Goal: Check status: Check status

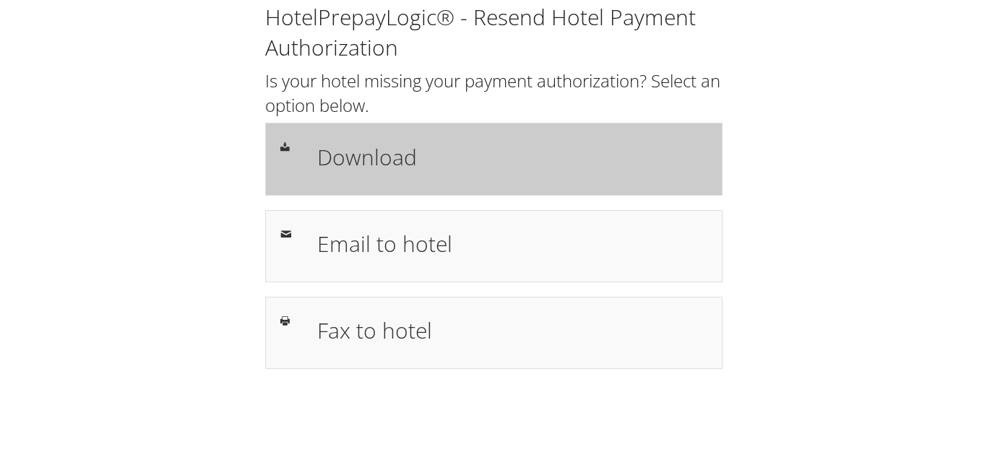
click at [372, 168] on h1 "Download" at bounding box center [511, 157] width 389 height 33
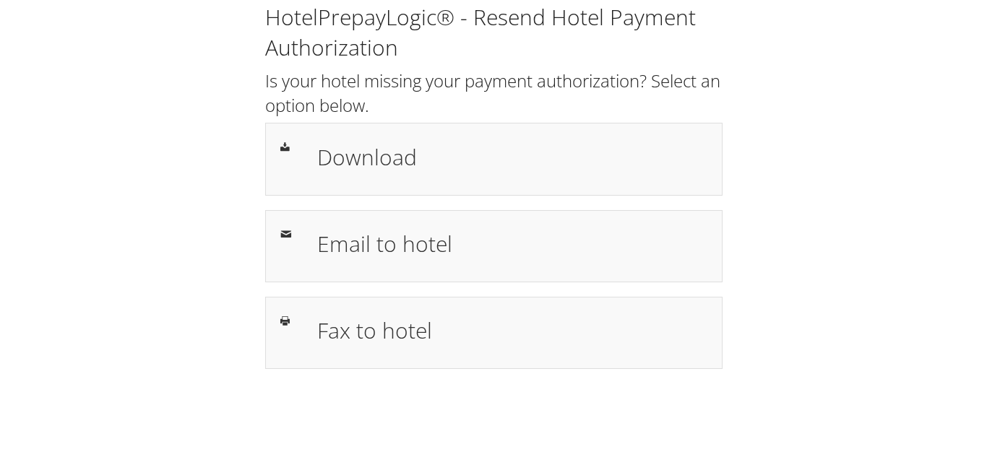
click at [823, 201] on div "HotelPrepayLogic® - Resend Hotel Payment Authorization Is your hotel missing yo…" at bounding box center [493, 192] width 958 height 384
click at [814, 204] on div "HotelPrepayLogic® - Resend Hotel Payment Authorization Is your hotel missing yo…" at bounding box center [493, 192] width 958 height 384
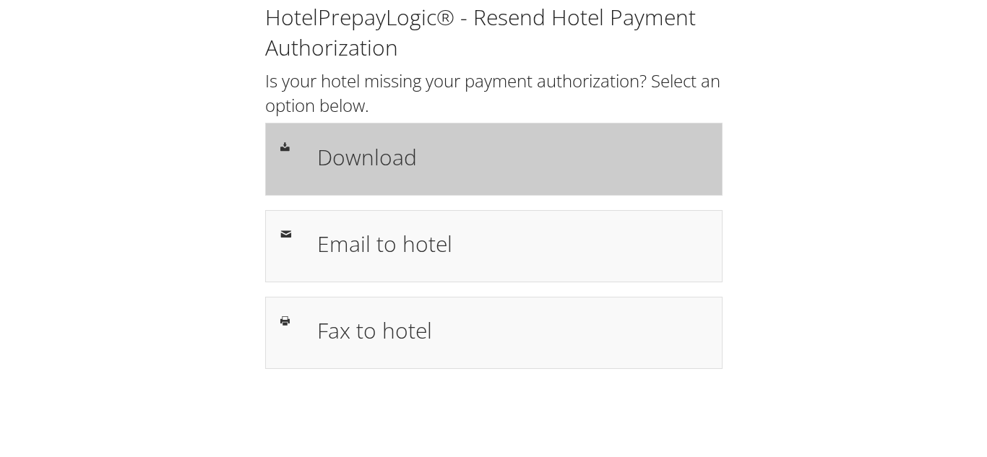
click at [369, 168] on h1 "Download" at bounding box center [511, 157] width 389 height 33
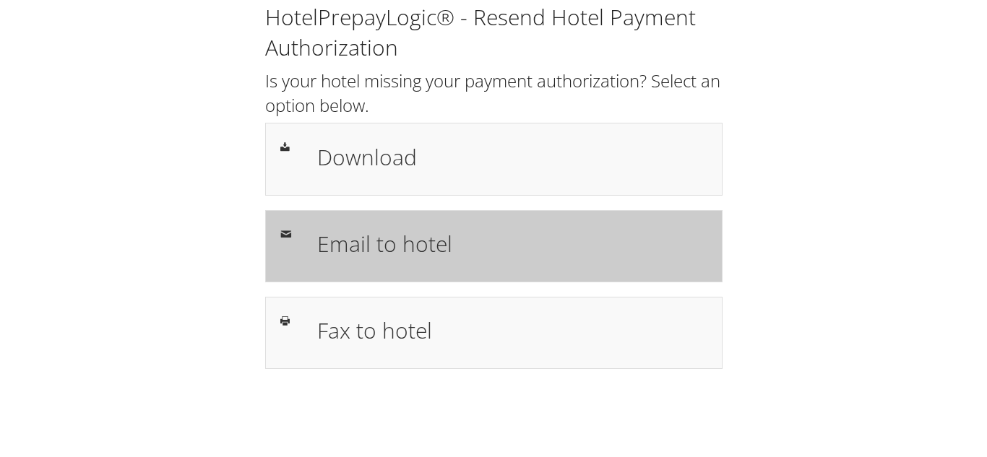
click at [406, 247] on h1 "Email to hotel" at bounding box center [511, 244] width 389 height 33
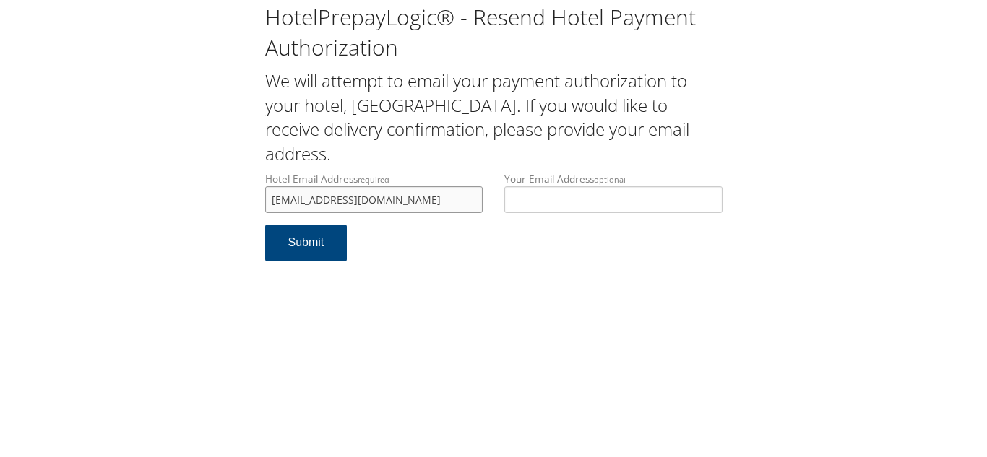
drag, startPoint x: 289, startPoint y: 201, endPoint x: 161, endPoint y: 204, distance: 127.9
click at [161, 204] on div "HotelPrepayLogic® - Resend Hotel Payment Authorization We will attempt to email…" at bounding box center [493, 138] width 958 height 276
type input "hamptonmuncie@outlook.com"
click at [293, 251] on button "Submit" at bounding box center [306, 243] width 82 height 37
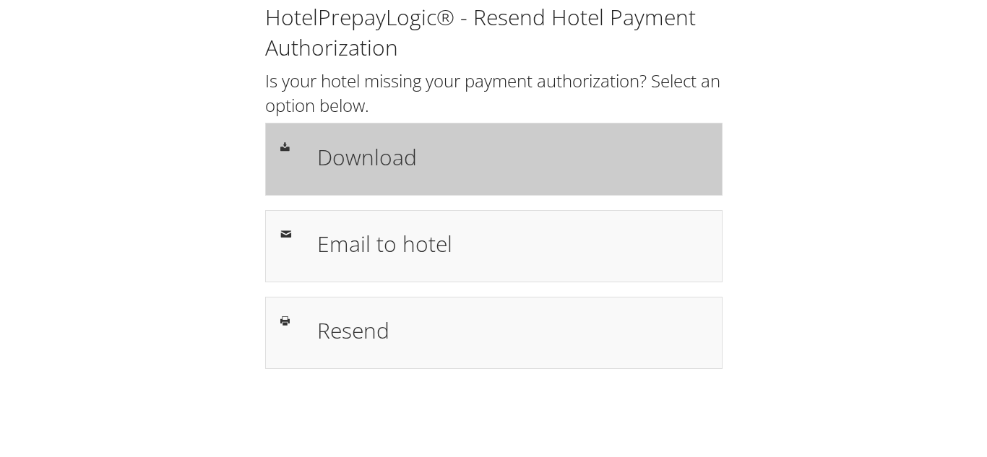
click at [392, 176] on div "Download" at bounding box center [511, 159] width 411 height 42
click at [408, 171] on h1 "Download" at bounding box center [511, 157] width 389 height 33
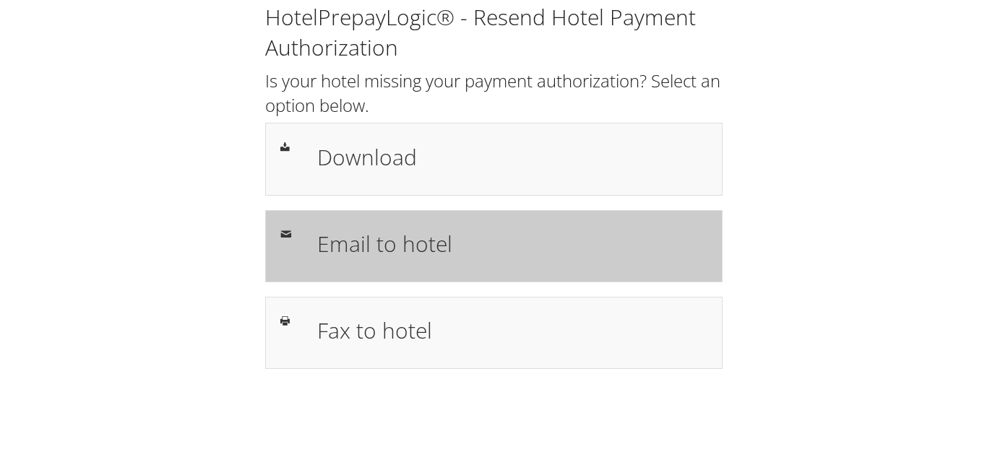
click at [393, 244] on h1 "Email to hotel" at bounding box center [511, 244] width 389 height 33
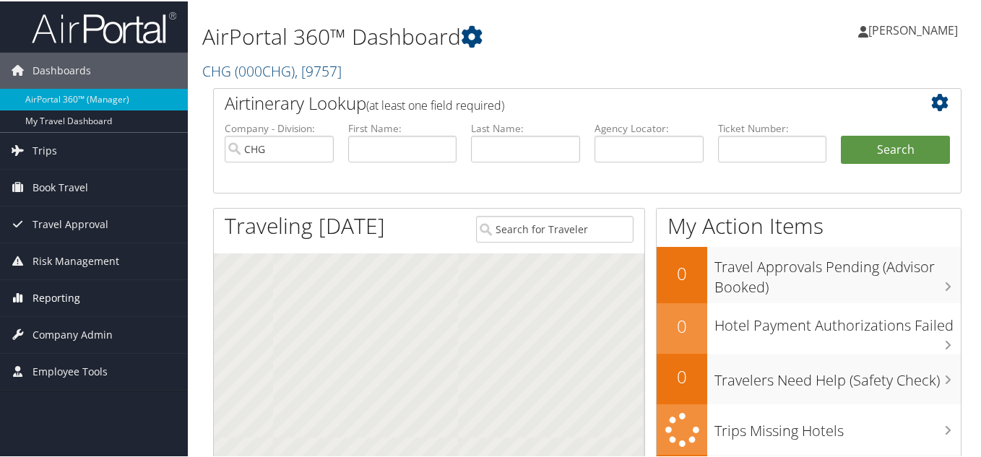
click at [53, 298] on span "Reporting" at bounding box center [57, 297] width 48 height 36
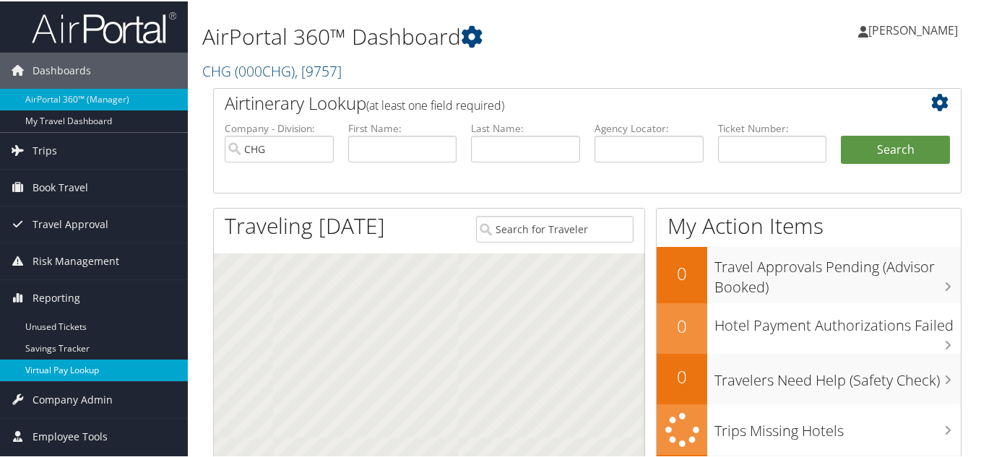
click at [44, 369] on link "Virtual Pay Lookup" at bounding box center [94, 369] width 188 height 22
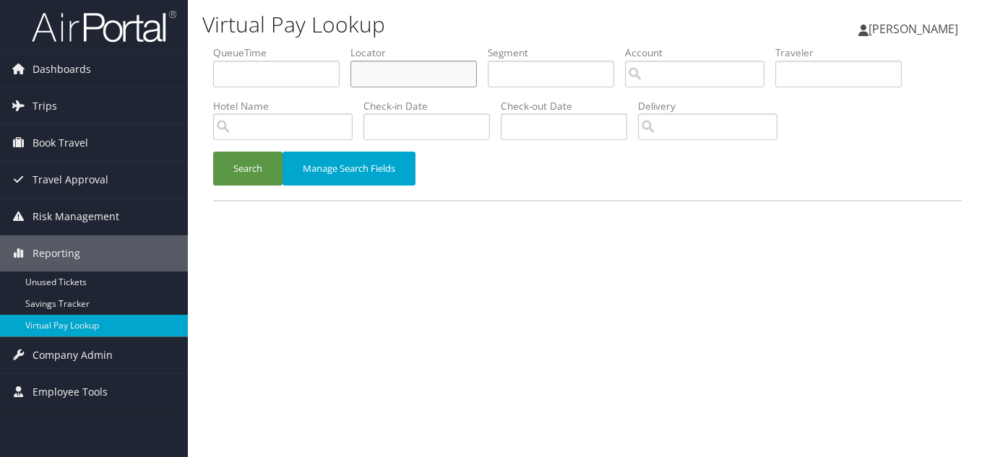
click at [426, 72] on input "text" at bounding box center [413, 74] width 126 height 27
paste input "WLKPFW"
type input "WLKPFW"
click at [213, 152] on button "Search" at bounding box center [247, 169] width 69 height 34
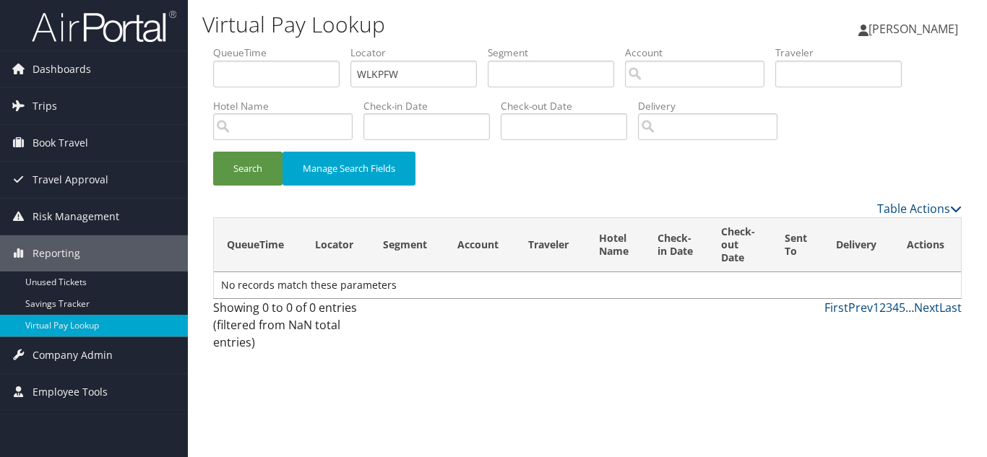
click at [565, 184] on div "Search Manage Search Fields" at bounding box center [587, 176] width 770 height 48
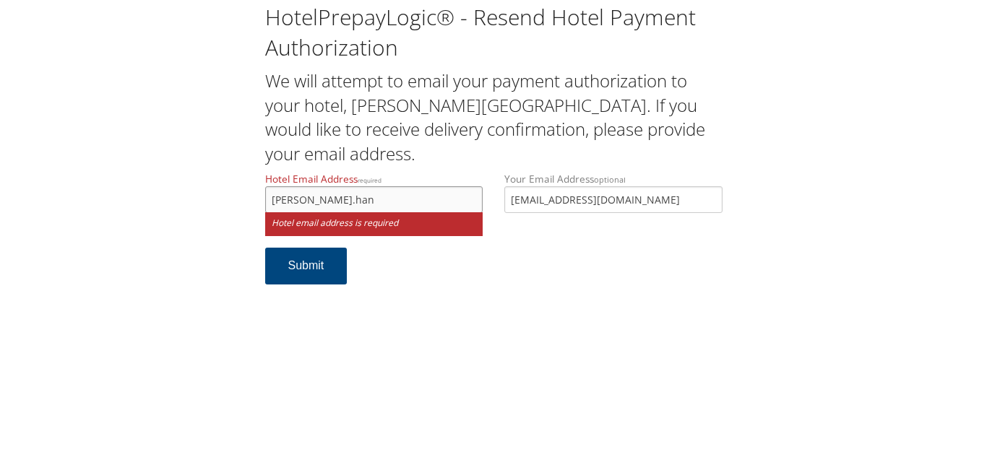
drag, startPoint x: 345, startPoint y: 173, endPoint x: 314, endPoint y: 173, distance: 31.1
click at [314, 186] on input "[PERSON_NAME].han" at bounding box center [374, 199] width 218 height 27
paste input "Gunderso"
click at [316, 186] on input "[PERSON_NAME].[PERSON_NAME]" at bounding box center [374, 199] width 218 height 27
click at [311, 186] on input "[PERSON_NAME].[PERSON_NAME]" at bounding box center [374, 199] width 218 height 27
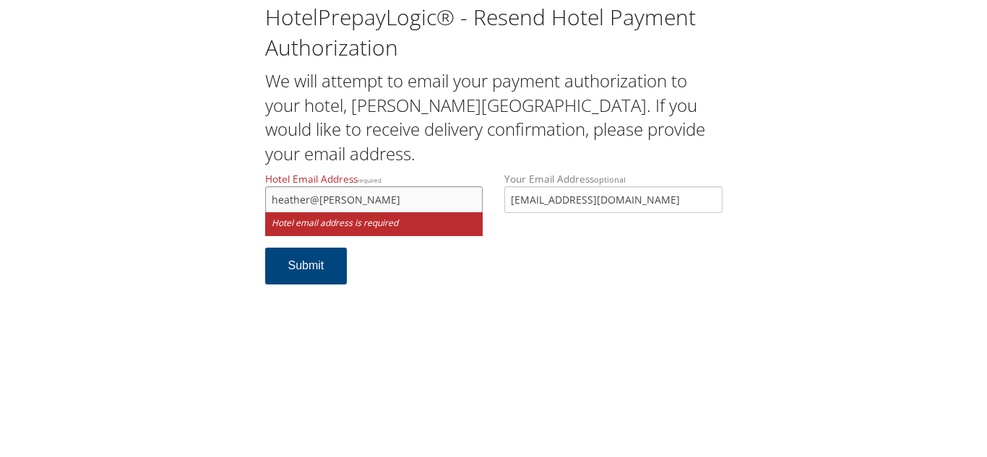
click at [383, 186] on input "heather@[PERSON_NAME]" at bounding box center [374, 199] width 218 height 27
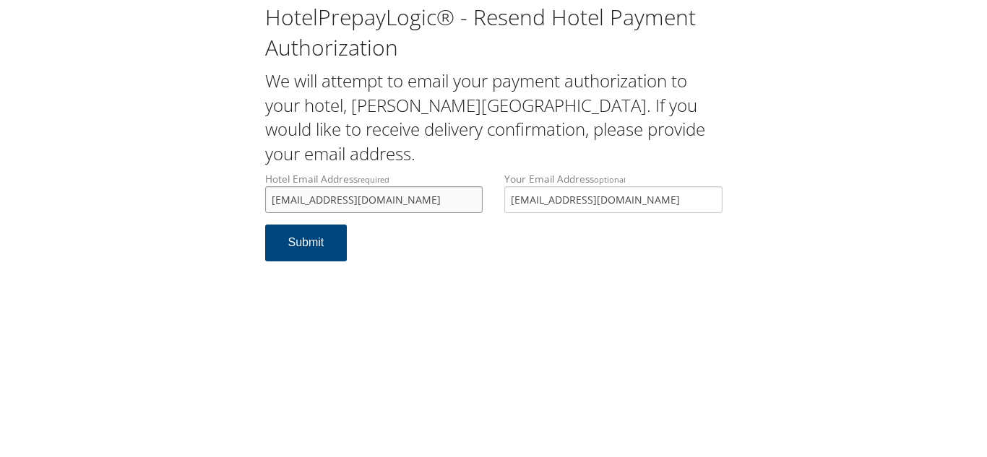
type input "[EMAIL_ADDRESS][DOMAIN_NAME]"
click at [523, 290] on div "HotelPrepayLogic® - Resend Hotel Payment Authorization We will attempt to email…" at bounding box center [493, 228] width 987 height 457
drag, startPoint x: 434, startPoint y: 174, endPoint x: 168, endPoint y: 174, distance: 266.6
click at [168, 174] on div "HotelPrepayLogic® - Resend Hotel Payment Authorization We will attempt to email…" at bounding box center [493, 138] width 958 height 276
click at [651, 186] on input "[EMAIL_ADDRESS][DOMAIN_NAME]" at bounding box center [613, 199] width 218 height 27
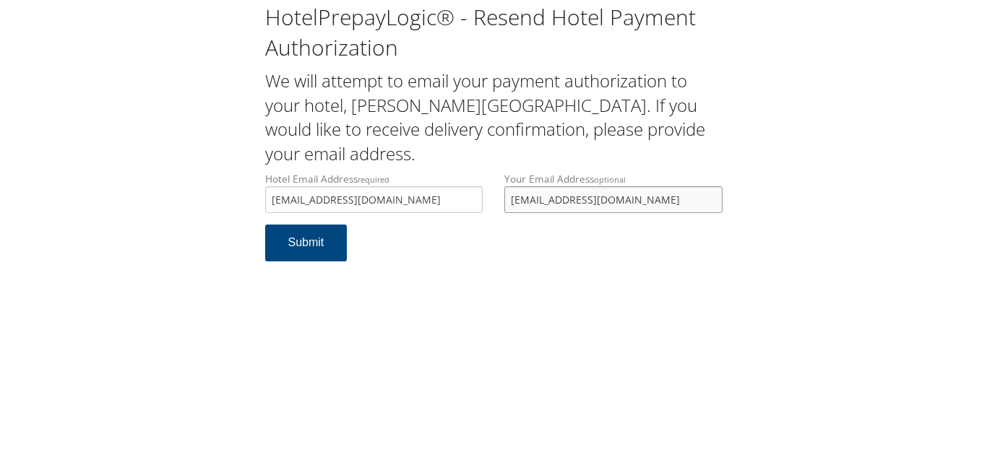
drag, startPoint x: 425, startPoint y: 166, endPoint x: 318, endPoint y: 166, distance: 106.9
click at [318, 172] on div "Hotel Email Address required [EMAIL_ADDRESS][DOMAIN_NAME] Hotel email address i…" at bounding box center [493, 198] width 479 height 53
drag, startPoint x: 431, startPoint y: 261, endPoint x: 407, endPoint y: 204, distance: 62.1
click at [431, 259] on div "HotelPrepayLogic® - Resend Hotel Payment Authorization We will attempt to email…" at bounding box center [493, 228] width 987 height 457
drag, startPoint x: 118, startPoint y: 157, endPoint x: 62, endPoint y: 154, distance: 55.7
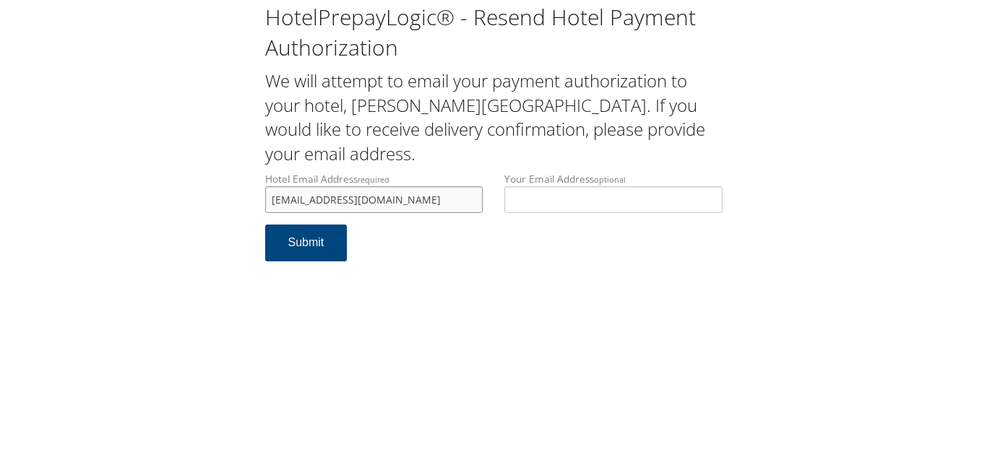
click at [62, 154] on div "HotelPrepayLogic® - Resend Hotel Payment Authorization We will attempt to email…" at bounding box center [493, 138] width 958 height 276
click at [314, 225] on button "Submit" at bounding box center [306, 243] width 82 height 37
drag, startPoint x: 441, startPoint y: 183, endPoint x: 229, endPoint y: 177, distance: 211.8
click at [231, 177] on div "HotelPrepayLogic® - Resend Hotel Payment Authorization We will attempt to email…" at bounding box center [493, 138] width 958 height 276
paste input "e"
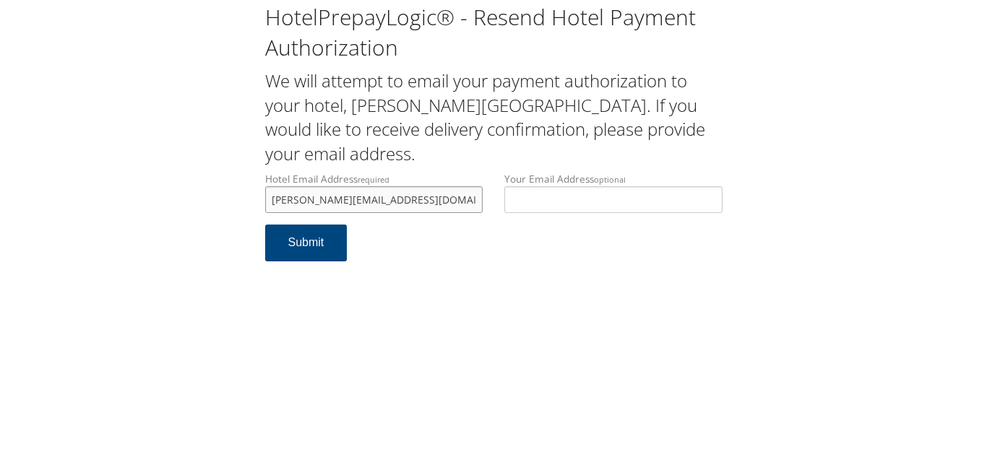
type input "heather@gundersenhotel.com"
click at [436, 234] on form "Hotel Email Address required heather@gundersenhotel.com Hotel email address is …" at bounding box center [493, 224] width 457 height 104
click at [300, 225] on button "Submit" at bounding box center [306, 243] width 82 height 37
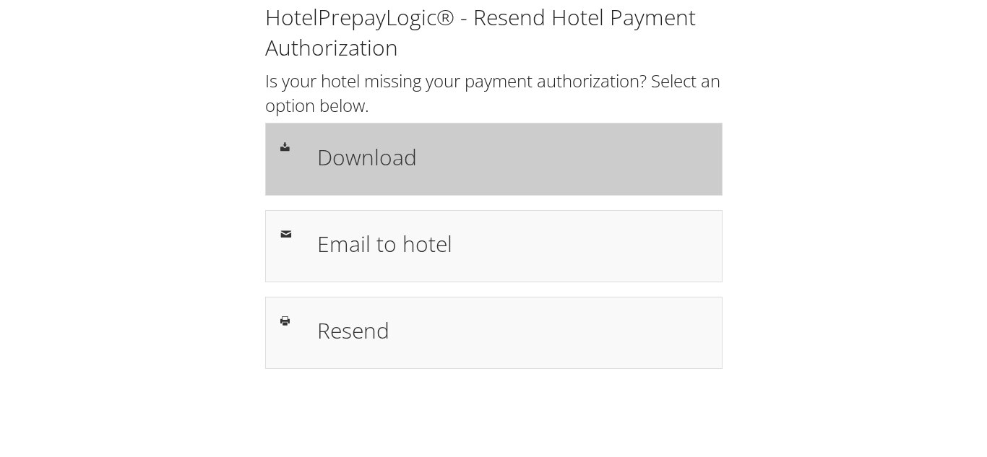
click at [366, 161] on h1 "Download" at bounding box center [511, 157] width 389 height 33
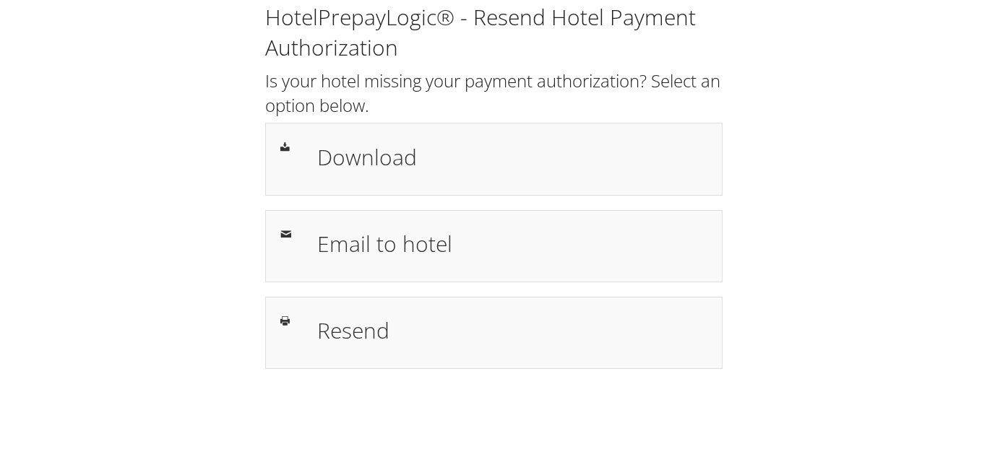
click at [734, 79] on div "HotelPrepayLogic® - Resend Hotel Payment Authorization Is your hotel missing yo…" at bounding box center [493, 192] width 958 height 384
drag, startPoint x: 778, startPoint y: 280, endPoint x: 554, endPoint y: 69, distance: 308.3
click at [778, 280] on div "HotelPrepayLogic® - Resend Hotel Payment Authorization Is your hotel missing yo…" at bounding box center [493, 192] width 958 height 384
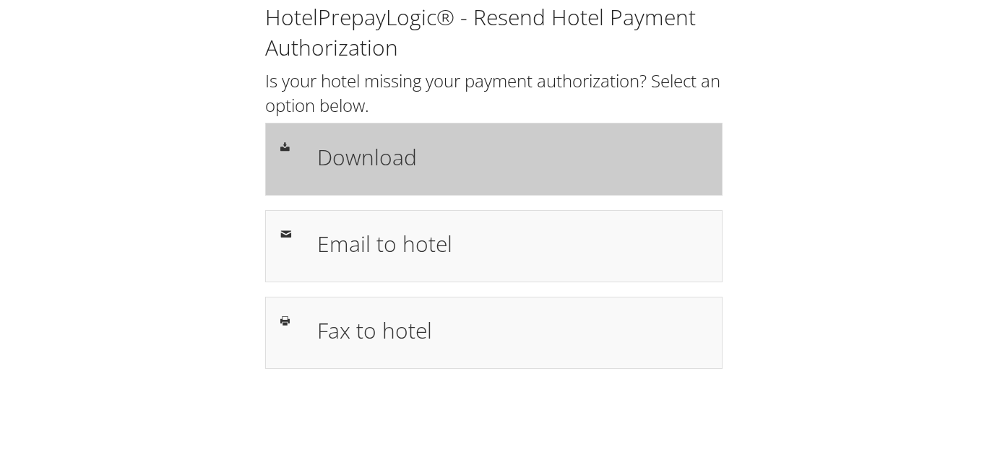
click at [373, 168] on h1 "Download" at bounding box center [511, 157] width 389 height 33
click at [362, 147] on h1 "Download" at bounding box center [511, 157] width 389 height 33
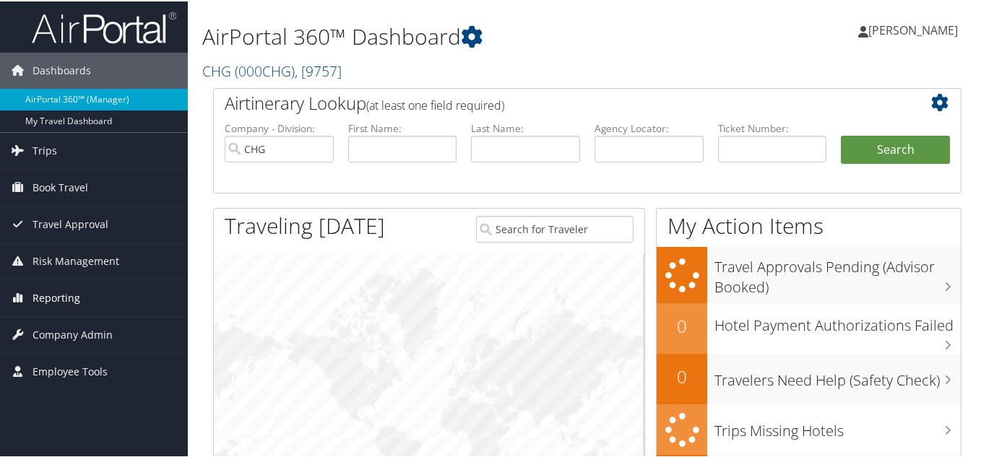
click at [52, 301] on span "Reporting" at bounding box center [57, 297] width 48 height 36
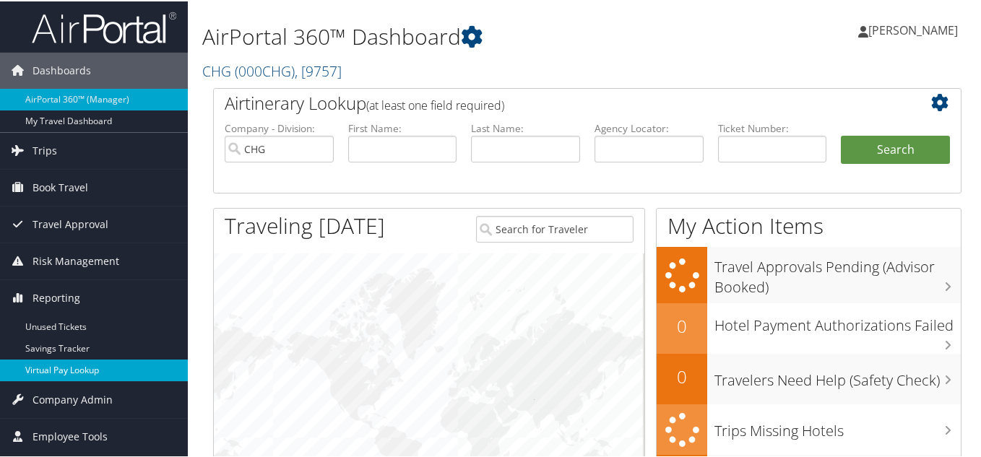
click at [53, 365] on link "Virtual Pay Lookup" at bounding box center [94, 369] width 188 height 22
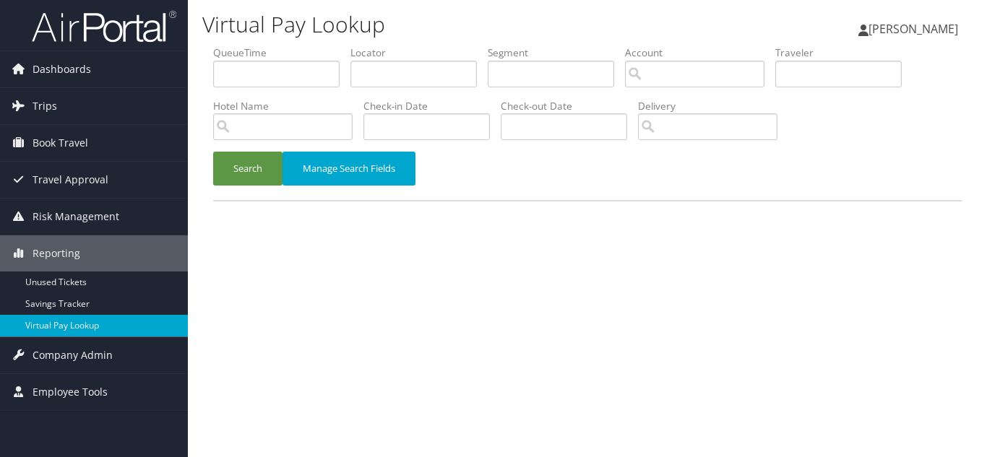
drag, startPoint x: 459, startPoint y: 247, endPoint x: 421, endPoint y: 110, distance: 142.5
click at [459, 247] on div "Virtual Pay Lookup [PERSON_NAME] [PERSON_NAME] My Settings Travel Agency Contac…" at bounding box center [587, 228] width 799 height 457
click at [394, 73] on input "text" at bounding box center [413, 74] width 126 height 27
paste input "WBQIKD"
type input "WBQIKD"
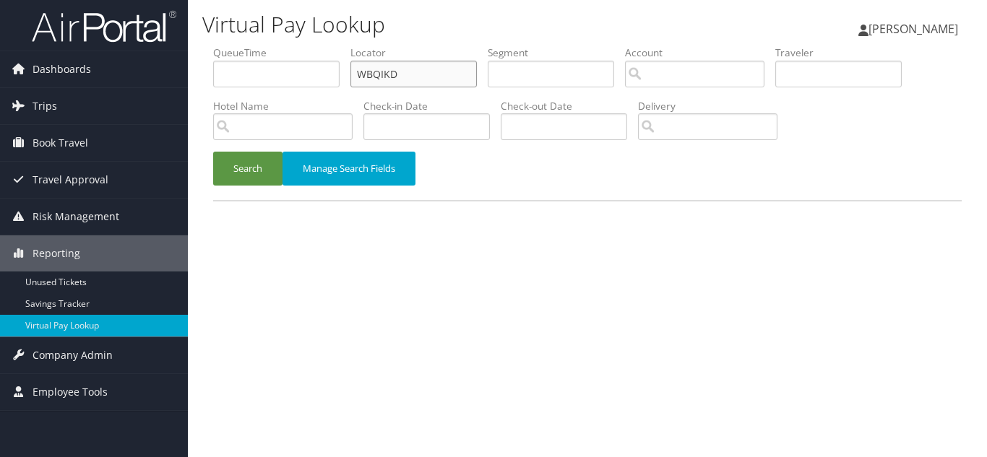
click at [213, 152] on button "Search" at bounding box center [247, 169] width 69 height 34
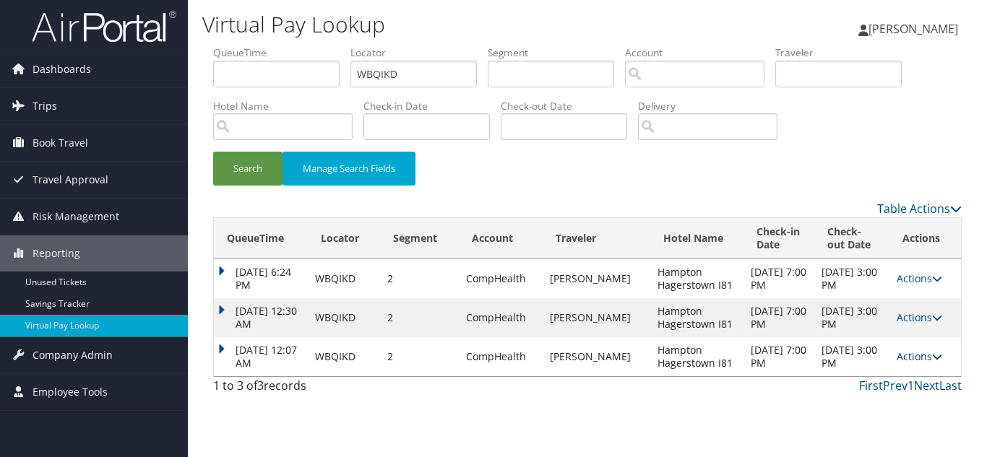
click at [913, 358] on link "Actions" at bounding box center [920, 357] width 46 height 14
click at [894, 396] on link "Logs" at bounding box center [890, 402] width 91 height 25
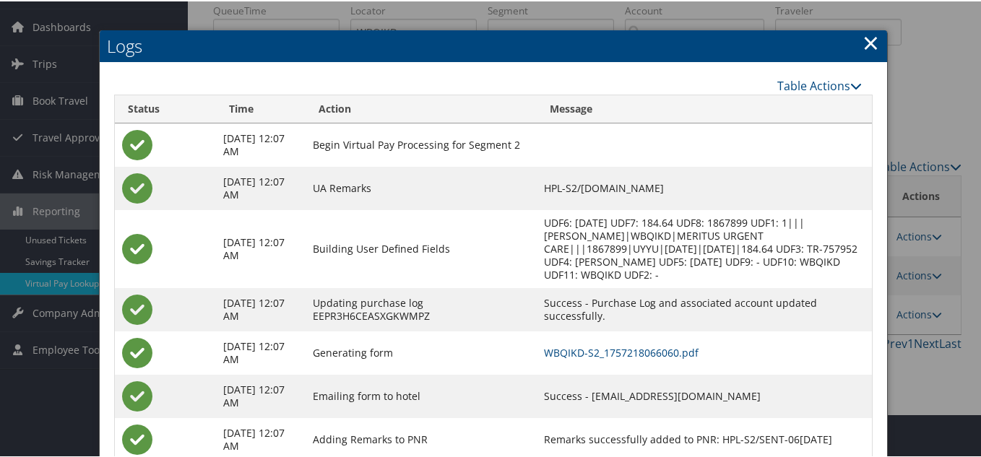
scroll to position [87, 0]
